Goal: Check status: Check status

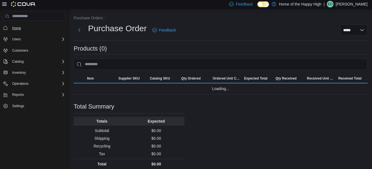
click at [17, 29] on span "Home" at bounding box center [16, 28] width 9 height 4
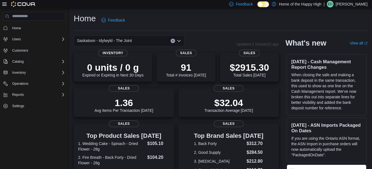
click at [178, 41] on icon "Open list of options" at bounding box center [178, 41] width 3 height 2
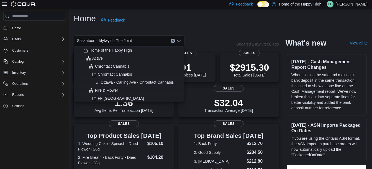
click at [126, 42] on span "Saskatoon - Idylwyld - The Joint" at bounding box center [104, 40] width 55 height 7
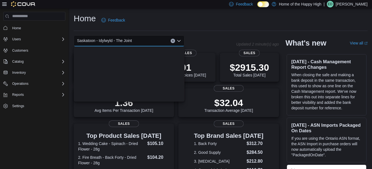
scroll to position [1317, 0]
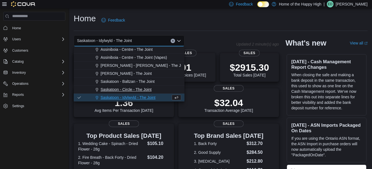
click at [134, 89] on span "Saskatoon - Circle - The Joint" at bounding box center [125, 90] width 51 height 6
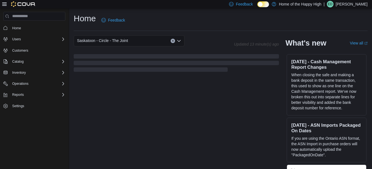
click at [206, 23] on div "Home Feedback" at bounding box center [221, 20] width 294 height 14
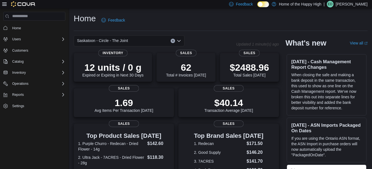
click at [179, 40] on icon "Open list of options" at bounding box center [179, 41] width 4 height 4
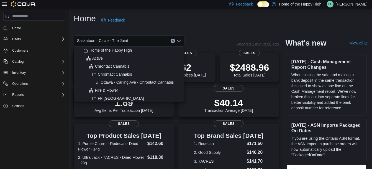
click at [117, 40] on span "Saskatoon - Circle - The Joint" at bounding box center [102, 40] width 51 height 7
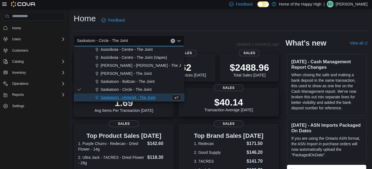
scroll to position [1325, 0]
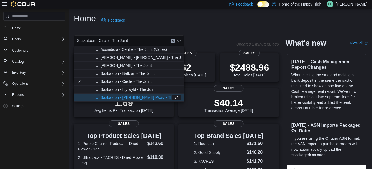
click at [146, 88] on span "Saskatoon - Idylwyld - The Joint" at bounding box center [127, 90] width 55 height 6
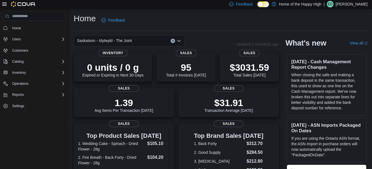
click at [128, 41] on span "Saskatoon - Idylwyld - The Joint" at bounding box center [104, 40] width 55 height 7
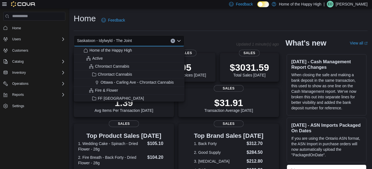
click at [179, 41] on icon "Close list of options" at bounding box center [178, 41] width 3 height 2
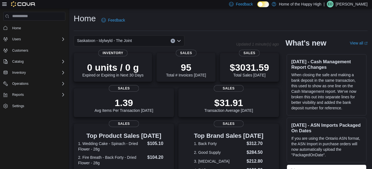
click at [179, 41] on icon "Open list of options" at bounding box center [178, 41] width 3 height 2
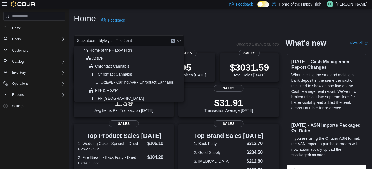
click at [125, 39] on span "Saskatoon - Idylwyld - The Joint" at bounding box center [104, 40] width 55 height 7
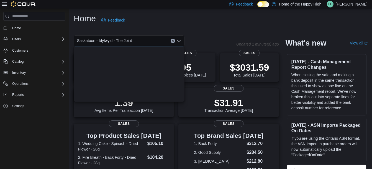
scroll to position [1317, 0]
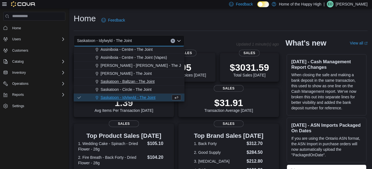
click at [140, 83] on span "Saskatoon - Baltzan - The Joint" at bounding box center [127, 82] width 54 height 6
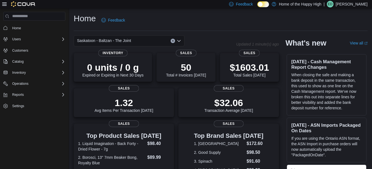
click at [179, 38] on div "Saskatoon - Baltzan - The Joint" at bounding box center [129, 40] width 111 height 11
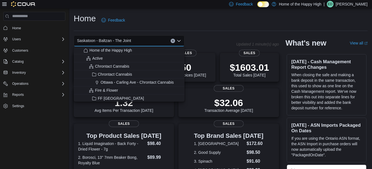
click at [124, 42] on span "Saskatoon - Baltzan - The Joint" at bounding box center [104, 40] width 54 height 7
click at [121, 39] on span "Saskatoon - Baltzan - The Joint" at bounding box center [104, 40] width 54 height 7
click at [179, 38] on div "Saskatoon - Baltzan - The Joint" at bounding box center [129, 40] width 111 height 11
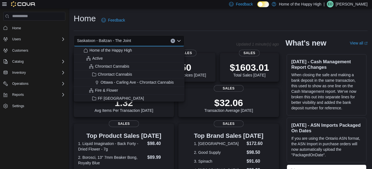
click at [180, 42] on icon "Close list of options" at bounding box center [179, 41] width 4 height 4
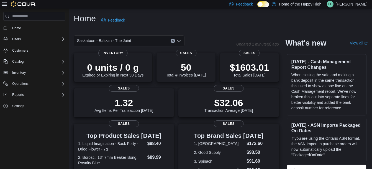
click at [180, 42] on icon "Open list of options" at bounding box center [179, 41] width 4 height 4
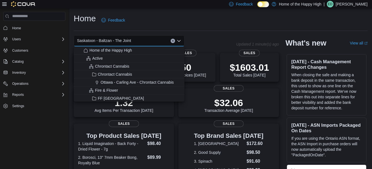
click at [123, 42] on span "Saskatoon - Baltzan - The Joint" at bounding box center [104, 40] width 54 height 7
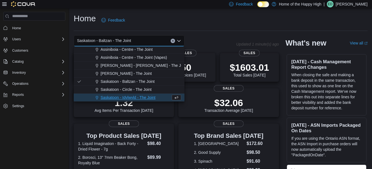
scroll to position [1325, 0]
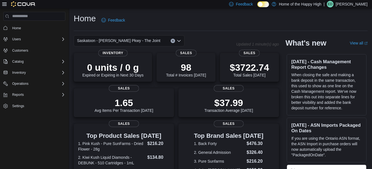
click at [181, 40] on icon "Open list of options" at bounding box center [179, 41] width 4 height 4
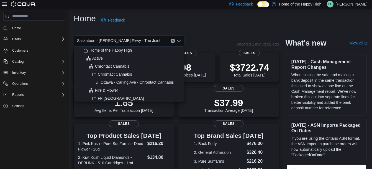
click at [134, 41] on span "Saskatoon - [PERSON_NAME] Pkwy - The Joint" at bounding box center [118, 40] width 83 height 7
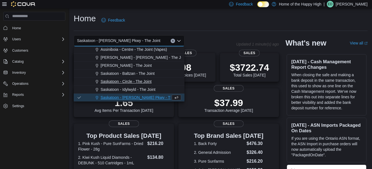
click at [120, 84] on span "Saskatoon - Circle - The Joint" at bounding box center [125, 82] width 51 height 6
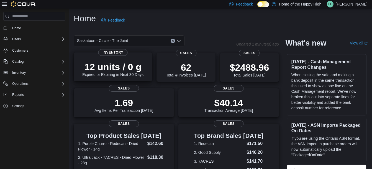
click at [100, 76] on div "12 units / 0 g Expired or Expiring in Next 30 Days" at bounding box center [112, 69] width 61 height 16
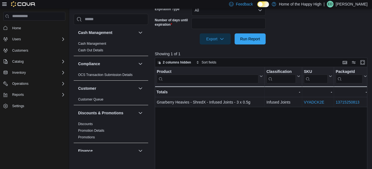
scroll to position [157, 0]
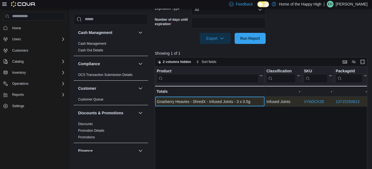
click at [190, 104] on div "Gnarberry Heavies - ShredX - Infused Joints - 3 x 0.5g" at bounding box center [210, 102] width 106 height 7
click at [190, 103] on div "Gnarberry Heavies - ShredX - Infused Joints - 3 x 0.5g" at bounding box center [210, 102] width 106 height 7
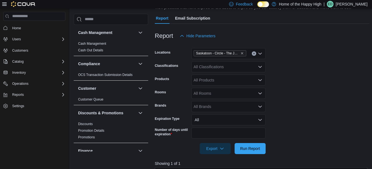
scroll to position [46, 0]
click at [251, 146] on span "Run Report" at bounding box center [250, 148] width 24 height 11
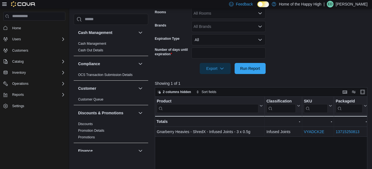
scroll to position [143, 0]
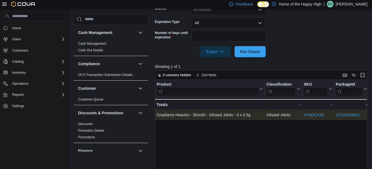
click at [355, 115] on link "13715250813" at bounding box center [347, 115] width 24 height 4
